Goal: Find specific page/section: Find specific page/section

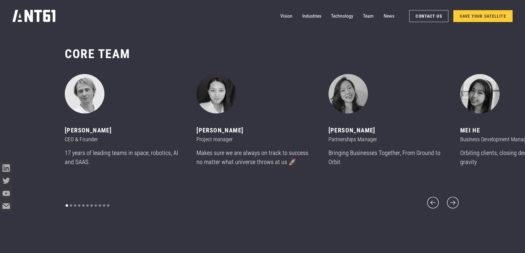
scroll to position [3043, 0]
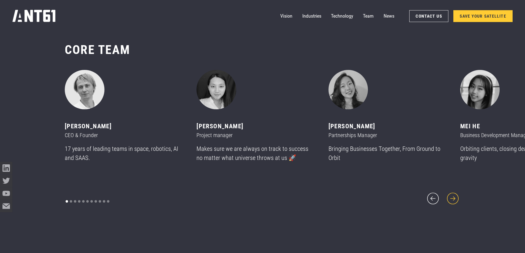
click at [457, 195] on icon "next slide" at bounding box center [453, 198] width 15 height 15
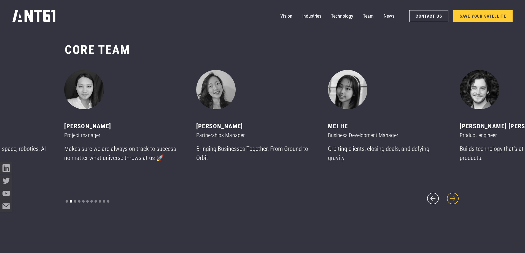
click at [457, 195] on icon "next slide" at bounding box center [453, 198] width 15 height 15
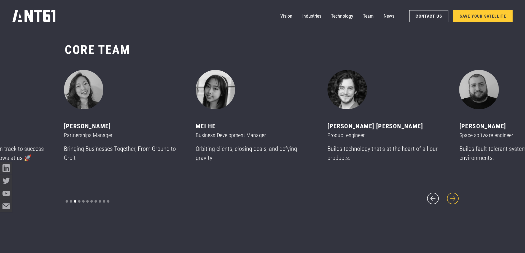
click at [457, 195] on icon "next slide" at bounding box center [453, 198] width 15 height 15
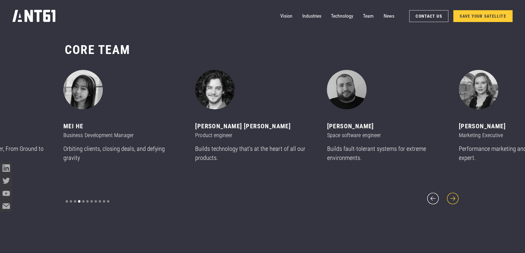
click at [457, 195] on icon "next slide" at bounding box center [453, 198] width 15 height 15
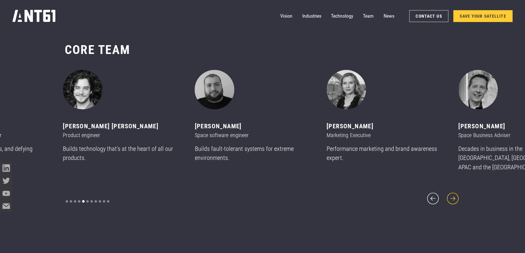
click at [457, 195] on icon "next slide" at bounding box center [453, 198] width 15 height 15
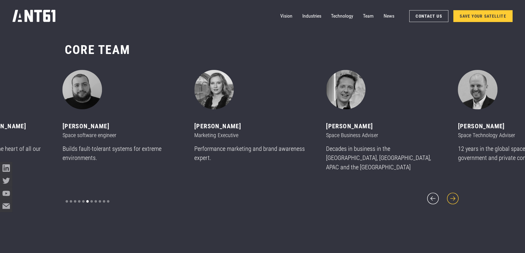
click at [457, 195] on icon "next slide" at bounding box center [453, 198] width 15 height 15
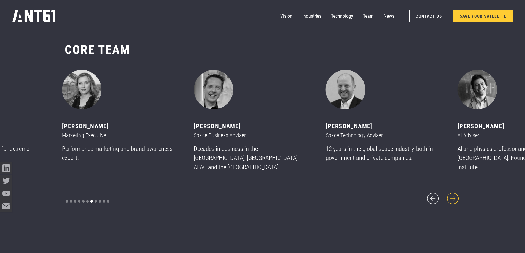
click at [457, 195] on icon "next slide" at bounding box center [453, 198] width 15 height 15
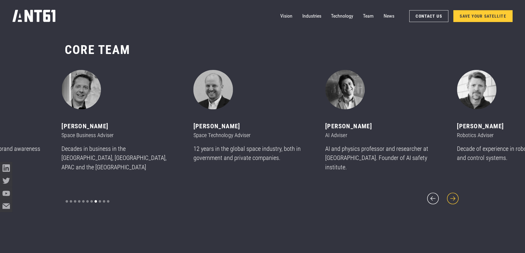
click at [457, 195] on icon "next slide" at bounding box center [453, 198] width 15 height 15
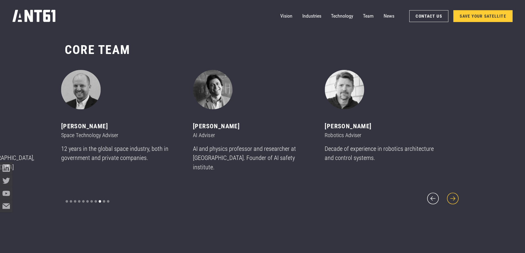
click at [457, 195] on icon "next slide" at bounding box center [453, 198] width 15 height 15
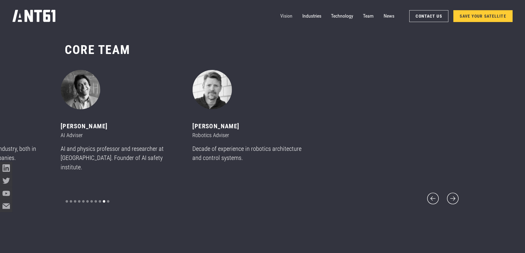
click at [284, 18] on link "Vision" at bounding box center [286, 16] width 12 height 12
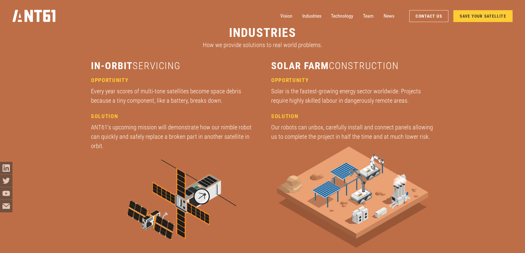
scroll to position [965, 0]
